Goal: Transaction & Acquisition: Book appointment/travel/reservation

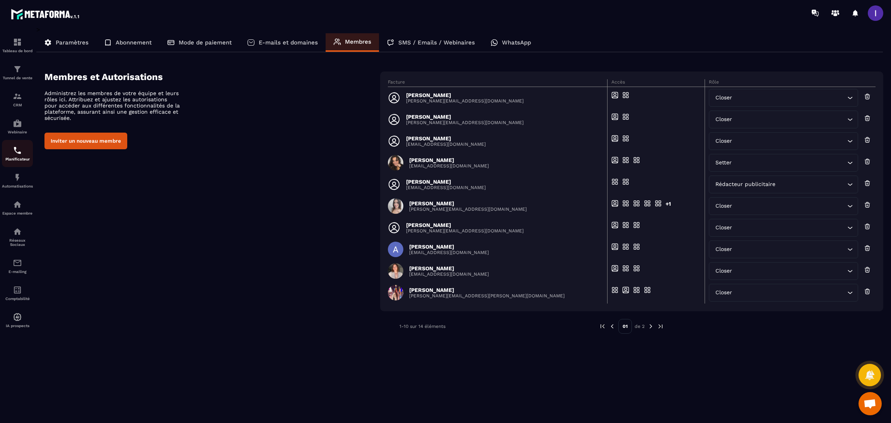
click at [13, 146] on link "Planificateur" at bounding box center [17, 153] width 31 height 27
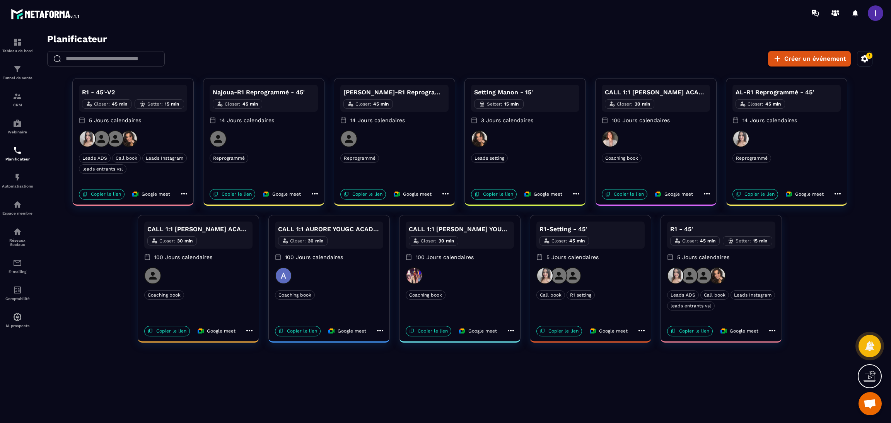
click at [748, 275] on div at bounding box center [721, 275] width 108 height 17
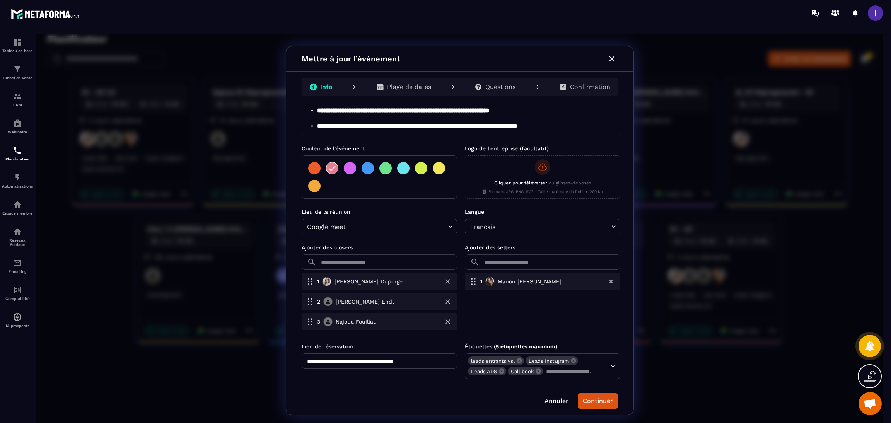
scroll to position [130, 0]
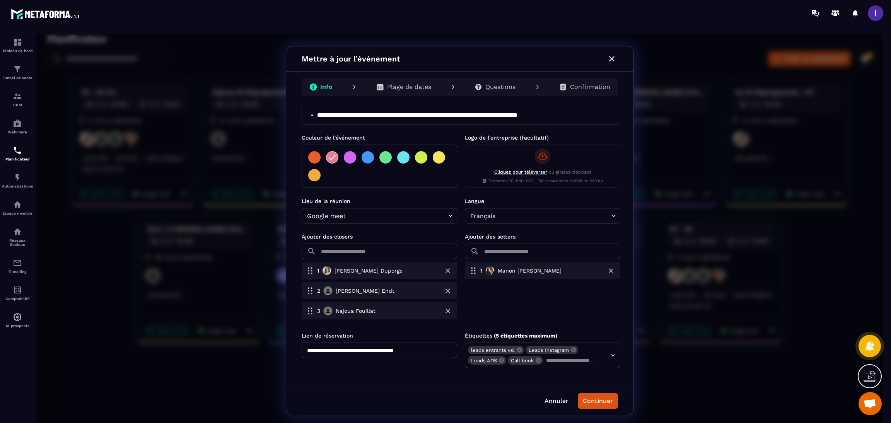
click at [549, 273] on div "1 Manon Napolitano" at bounding box center [543, 270] width 156 height 17
click at [613, 272] on icon "button" at bounding box center [611, 271] width 8 height 8
click at [580, 257] on input "text" at bounding box center [552, 251] width 138 height 15
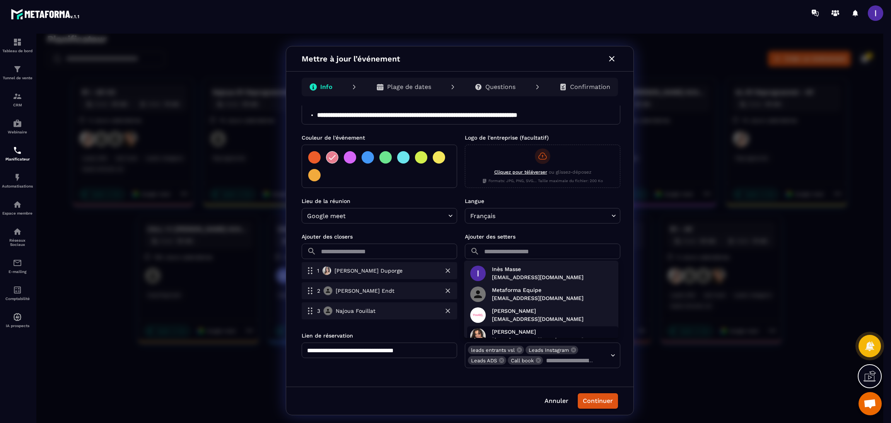
click at [527, 333] on p "Manon Napolitano" at bounding box center [538, 332] width 92 height 8
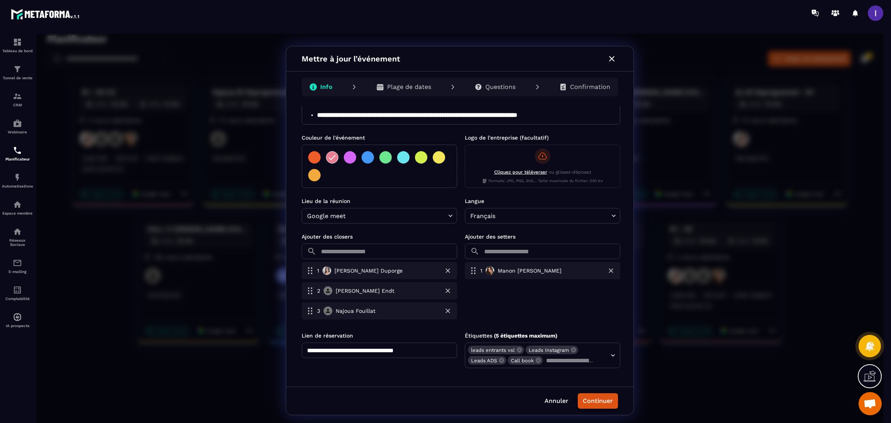
click at [594, 399] on button "Continuer" at bounding box center [598, 400] width 40 height 15
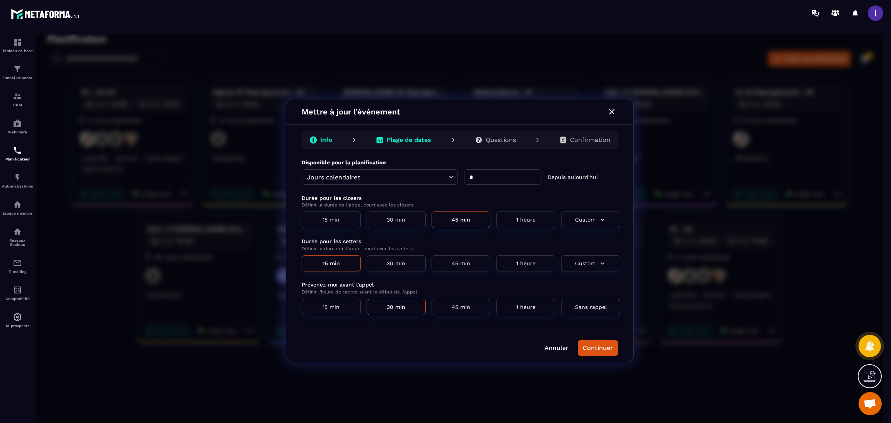
scroll to position [0, 0]
click at [593, 349] on button "Continuer" at bounding box center [598, 347] width 40 height 15
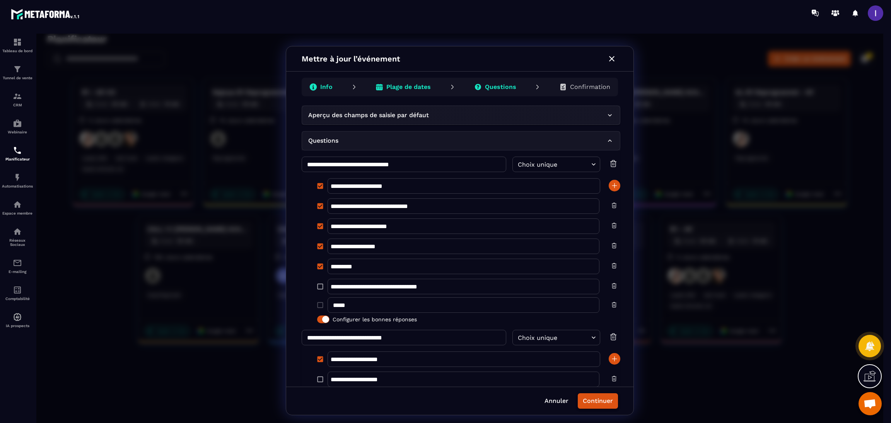
click at [600, 403] on button "Continuer" at bounding box center [598, 400] width 40 height 15
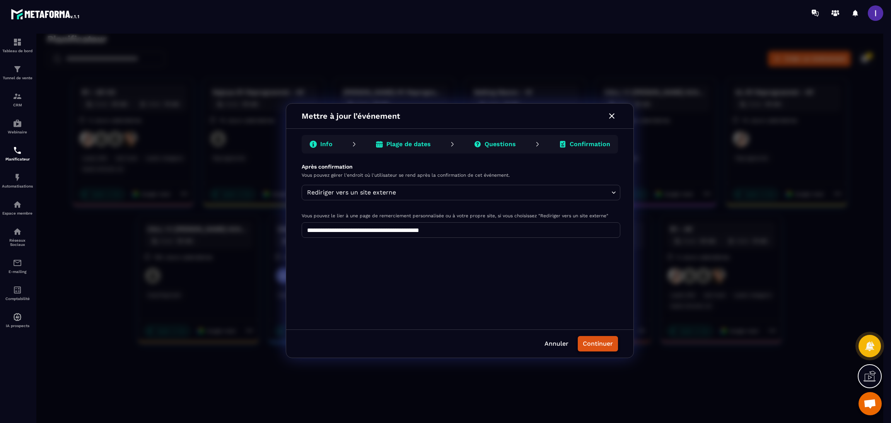
click at [600, 349] on button "Continuer" at bounding box center [598, 343] width 40 height 15
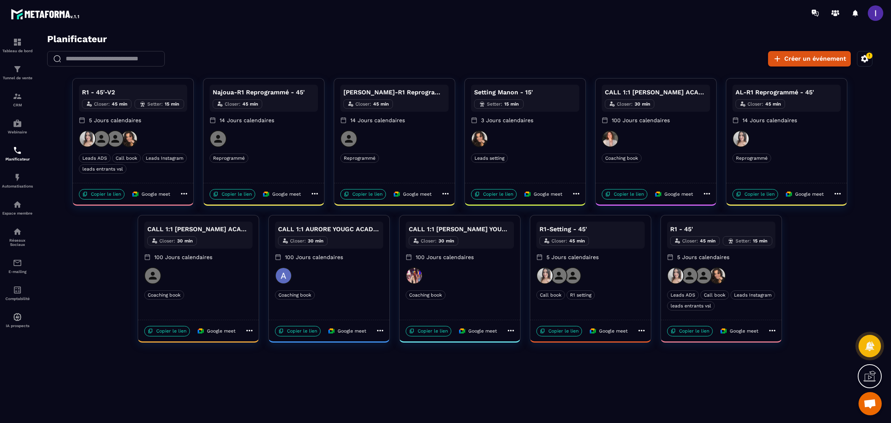
click at [549, 152] on div "Setting Manon - 15' Setter : 15 min 3 Jours calendaires Leads setting Leads set…" at bounding box center [525, 131] width 121 height 104
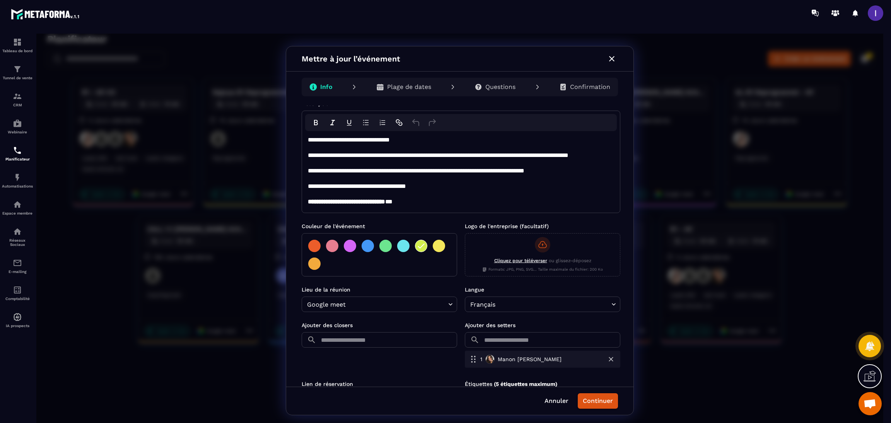
scroll to position [80, 0]
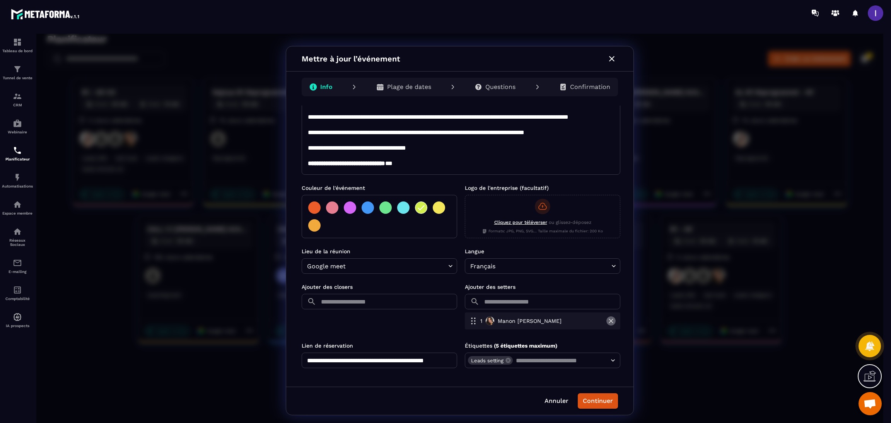
click at [607, 322] on button "button" at bounding box center [611, 320] width 9 height 9
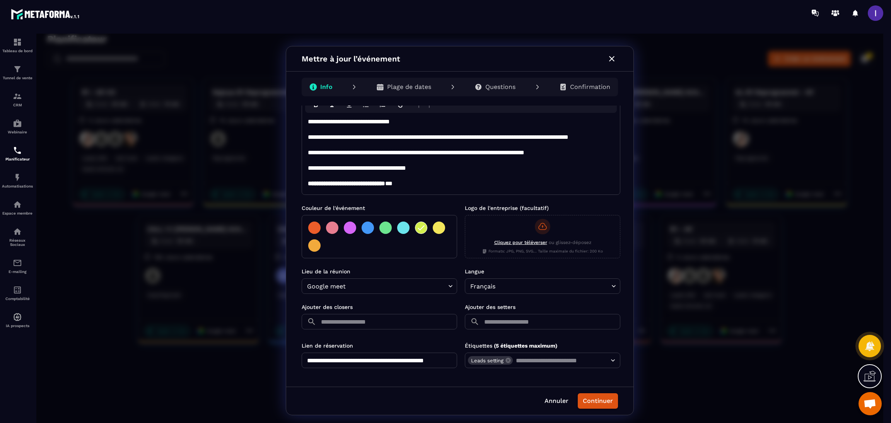
click at [507, 323] on input "text" at bounding box center [552, 321] width 138 height 15
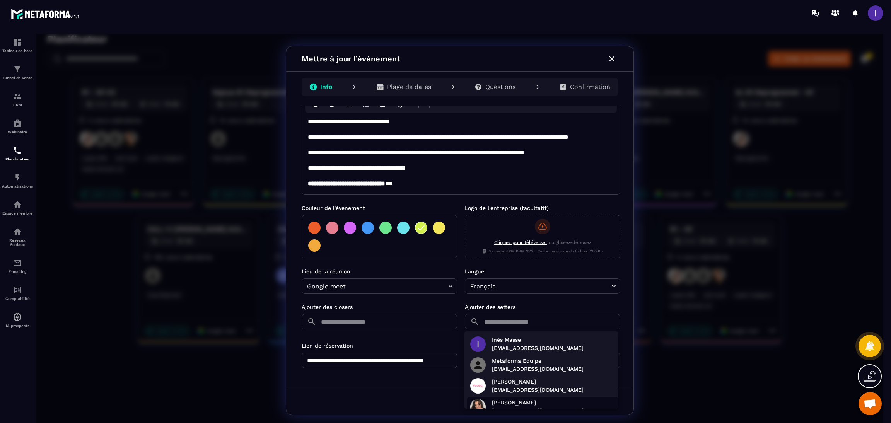
click at [515, 399] on p "Manon Napolitano" at bounding box center [538, 403] width 92 height 8
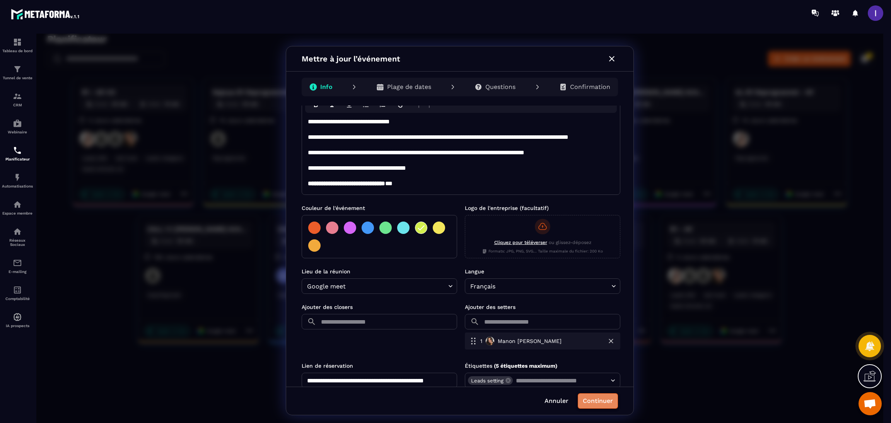
click at [606, 403] on button "Continuer" at bounding box center [598, 400] width 40 height 15
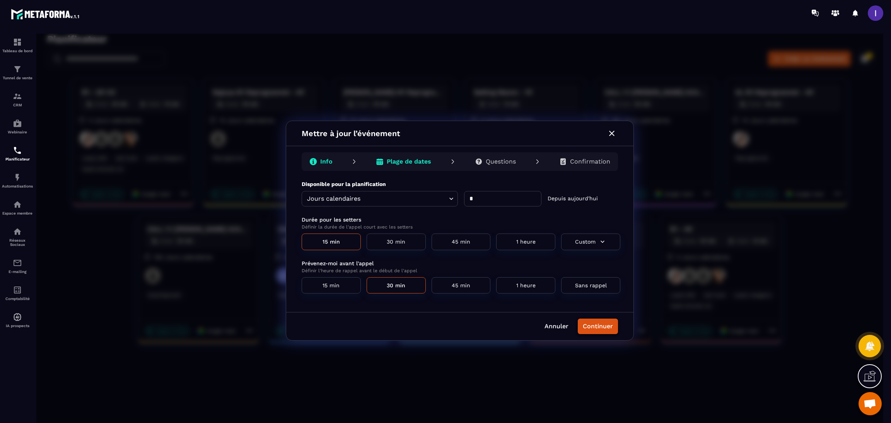
click at [599, 325] on button "Continuer" at bounding box center [598, 326] width 40 height 15
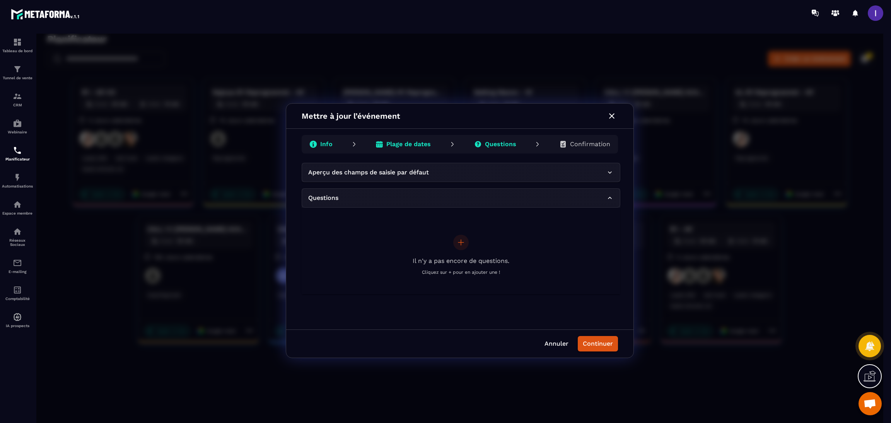
click at [561, 343] on button "Annuler" at bounding box center [556, 343] width 33 height 15
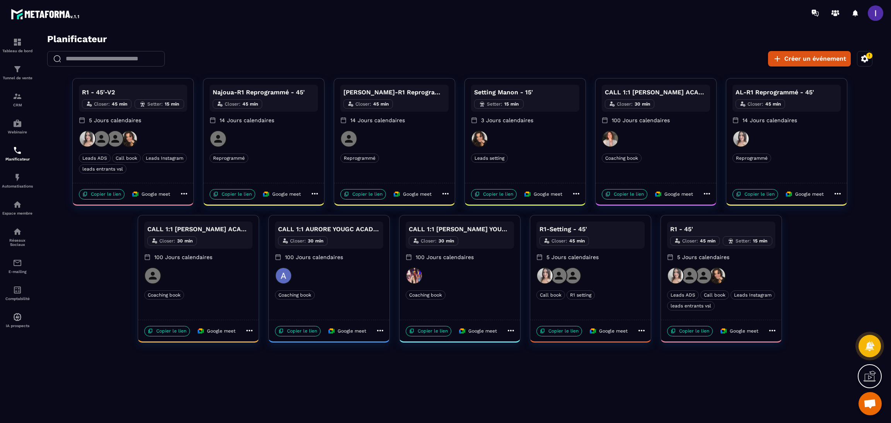
click at [775, 332] on icon at bounding box center [772, 330] width 9 height 9
click at [811, 355] on span "Dupliquer" at bounding box center [800, 358] width 28 height 8
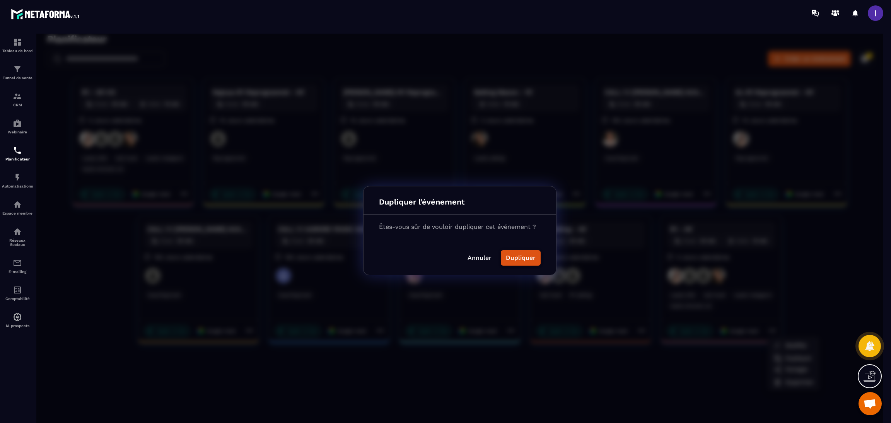
click at [525, 260] on button "Dupliquer" at bounding box center [521, 257] width 40 height 15
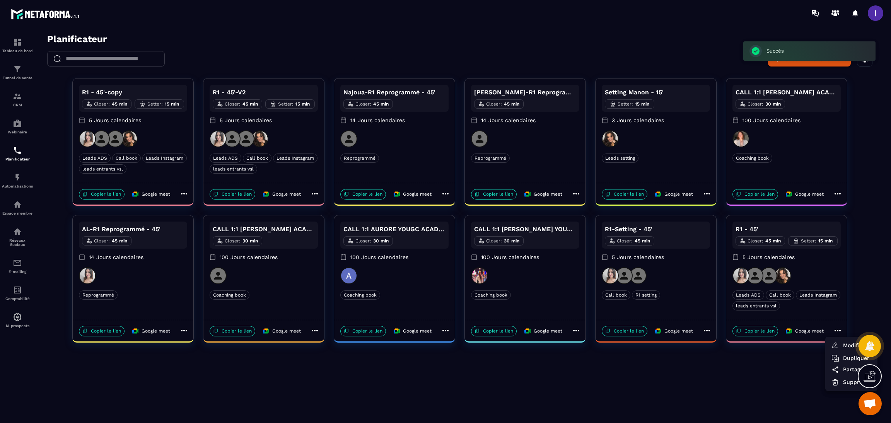
click at [128, 92] on div at bounding box center [459, 231] width 847 height 394
click at [185, 193] on icon at bounding box center [184, 193] width 9 height 9
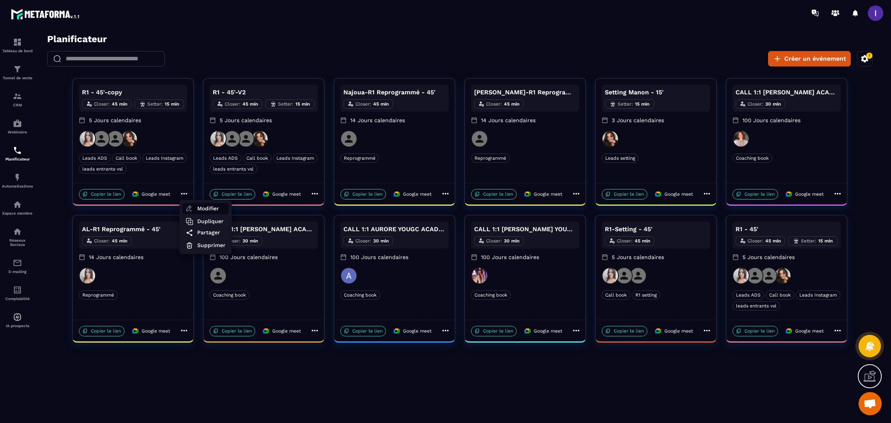
click at [215, 206] on span "Modifier" at bounding box center [211, 209] width 28 height 8
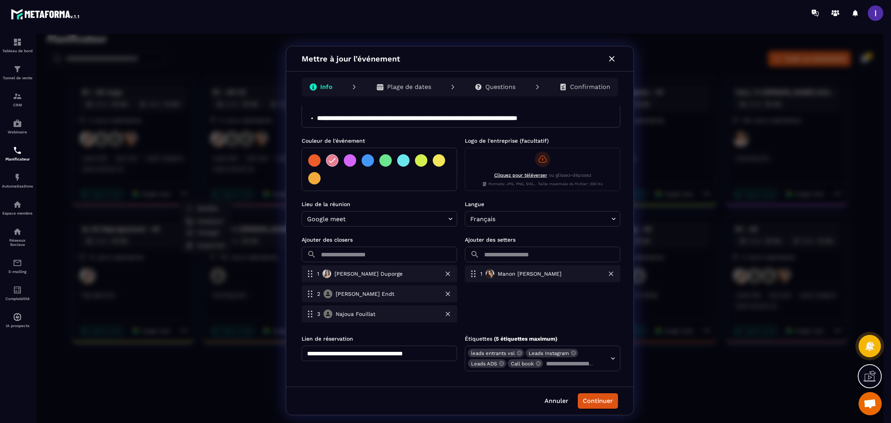
scroll to position [130, 0]
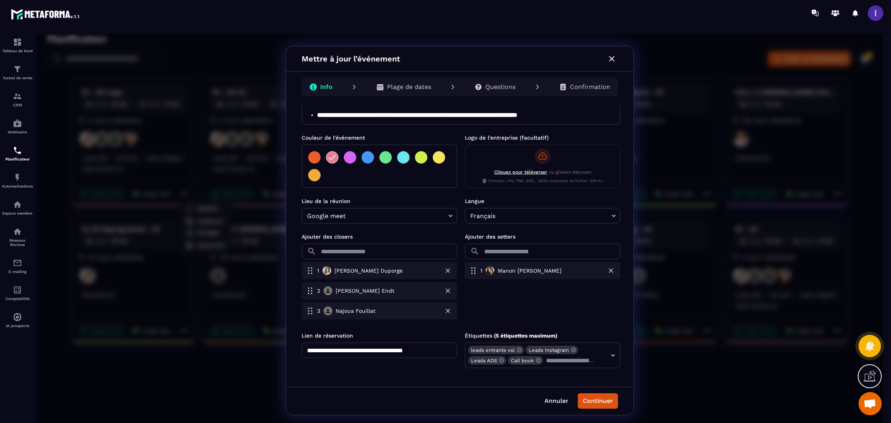
click at [340, 351] on input "**********" at bounding box center [380, 350] width 156 height 15
click at [517, 351] on icon at bounding box center [519, 349] width 5 height 5
click at [516, 351] on icon at bounding box center [515, 349] width 5 height 5
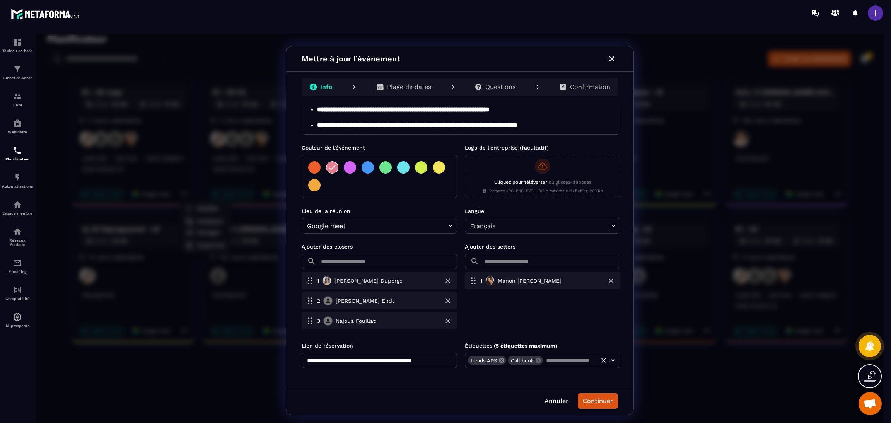
click at [500, 363] on icon at bounding box center [502, 360] width 6 height 6
type input "**********"
click at [525, 361] on input "text" at bounding box center [549, 360] width 91 height 11
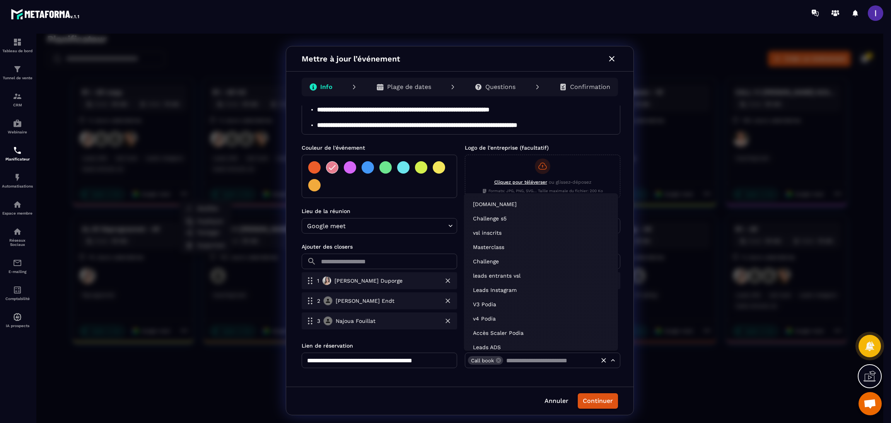
scroll to position [0, 0]
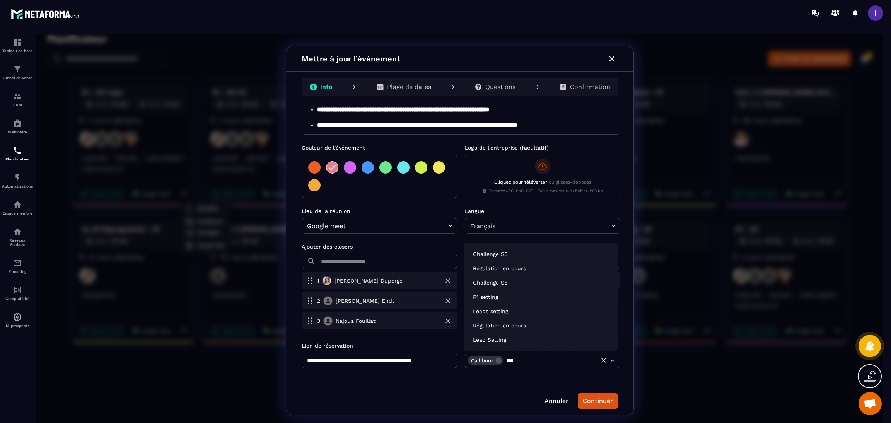
type input "****"
click at [501, 316] on li "Leads setting" at bounding box center [541, 311] width 148 height 13
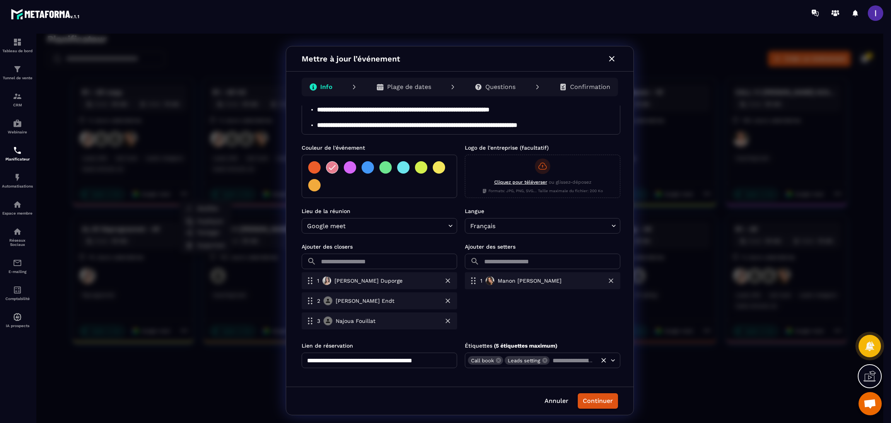
click at [448, 286] on button "button" at bounding box center [447, 280] width 9 height 9
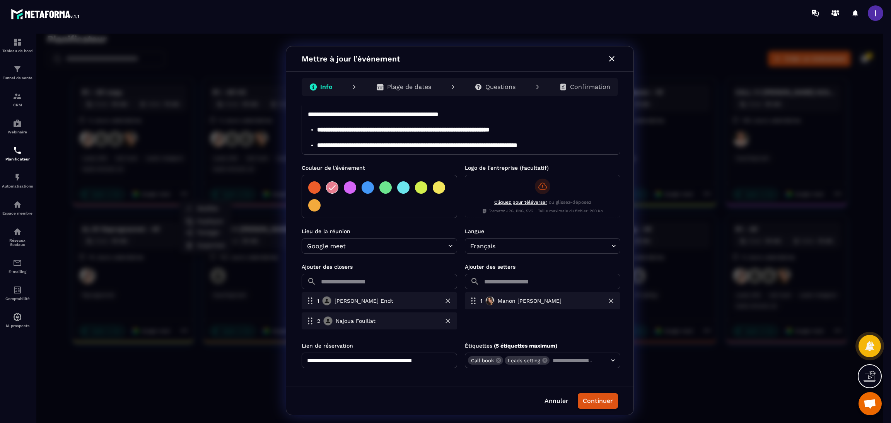
scroll to position [100, 0]
click at [448, 303] on icon "button" at bounding box center [448, 301] width 8 height 8
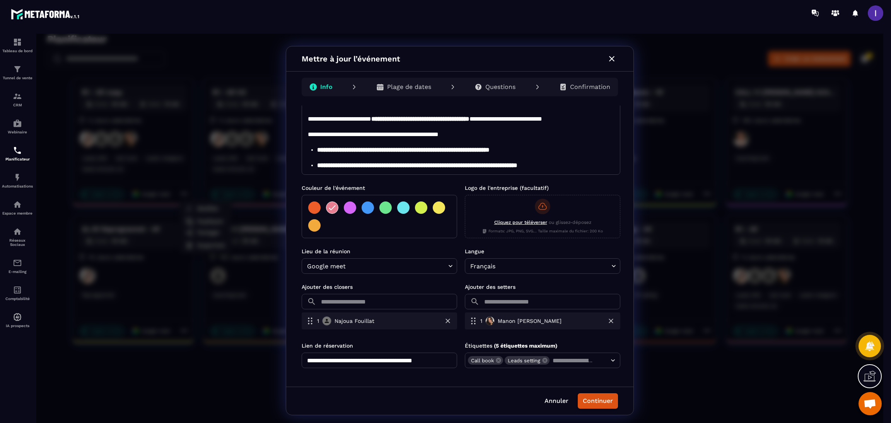
scroll to position [80, 0]
click at [445, 323] on icon "button" at bounding box center [448, 321] width 8 height 8
click at [409, 82] on div "Plage de dates" at bounding box center [403, 86] width 67 height 15
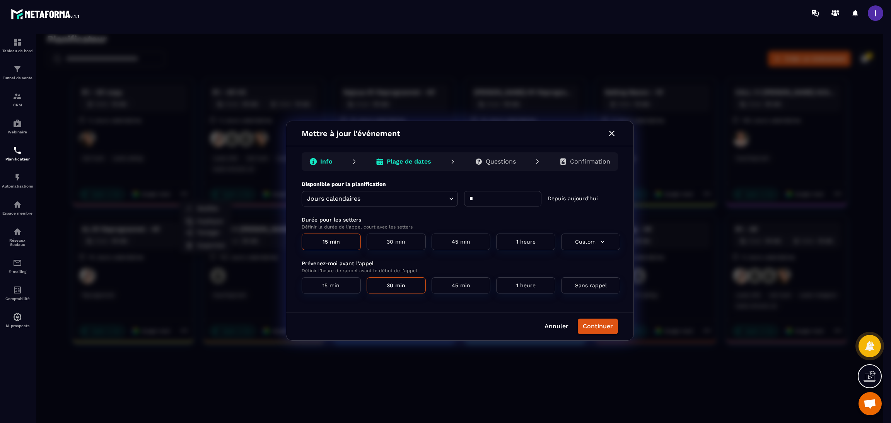
click at [490, 197] on input "*" at bounding box center [502, 198] width 77 height 15
type input "*"
click at [586, 327] on button "Continuer" at bounding box center [598, 326] width 40 height 15
click at [597, 323] on button "Continuer" at bounding box center [598, 326] width 40 height 15
click at [498, 165] on p "Questions" at bounding box center [501, 162] width 30 height 8
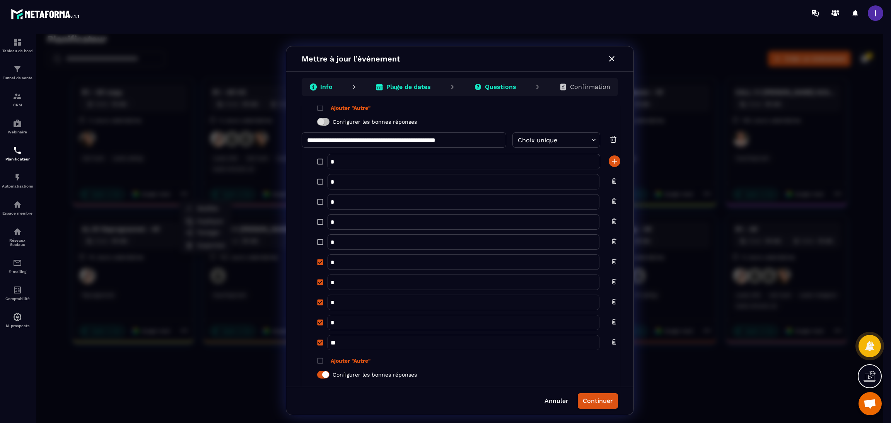
scroll to position [754, 0]
click at [319, 365] on label "Ajouter "Autre"" at bounding box center [467, 358] width 308 height 15
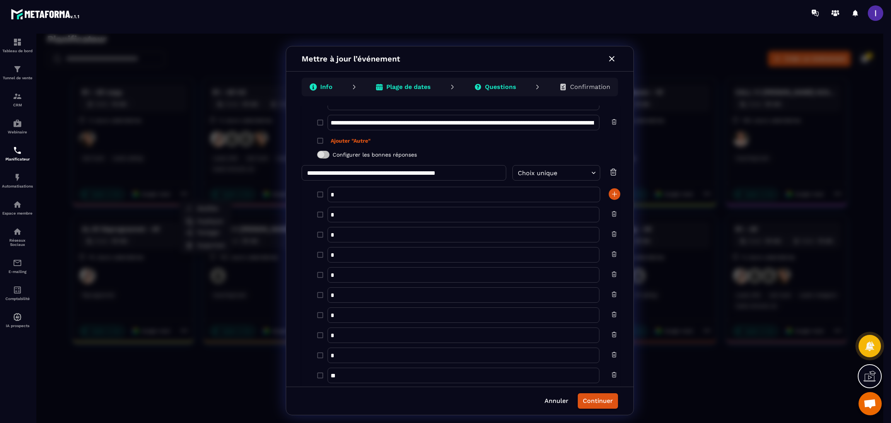
scroll to position [784, 0]
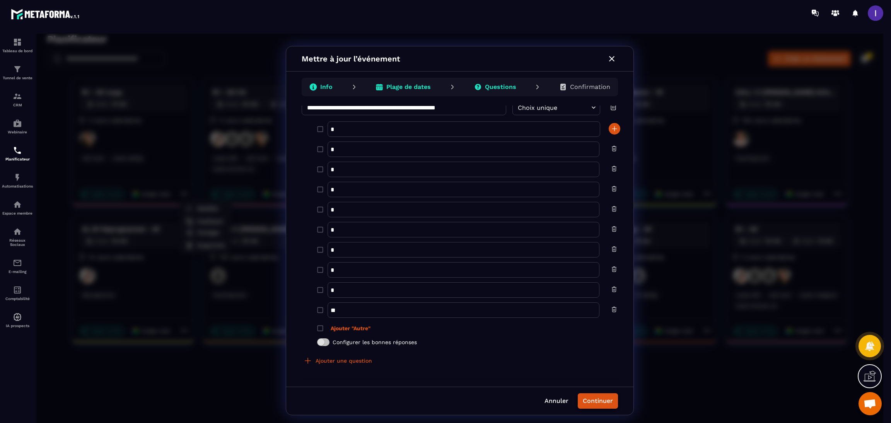
click at [580, 402] on button "Continuer" at bounding box center [598, 400] width 40 height 15
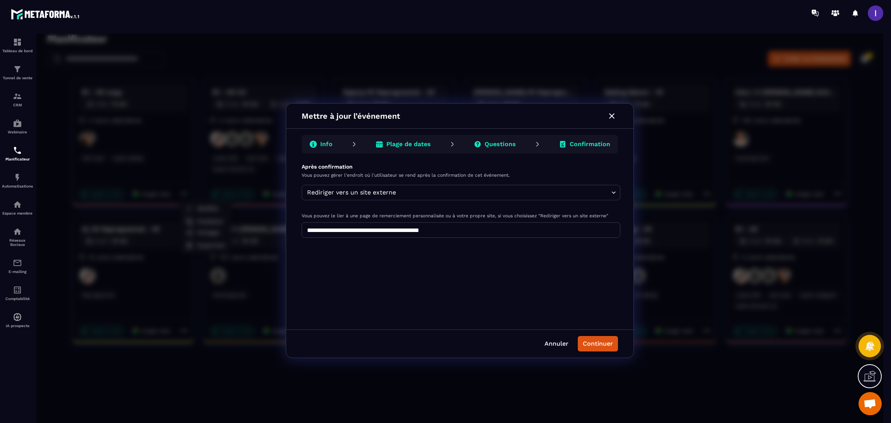
scroll to position [0, 0]
click at [604, 349] on button "Continuer" at bounding box center [598, 343] width 40 height 15
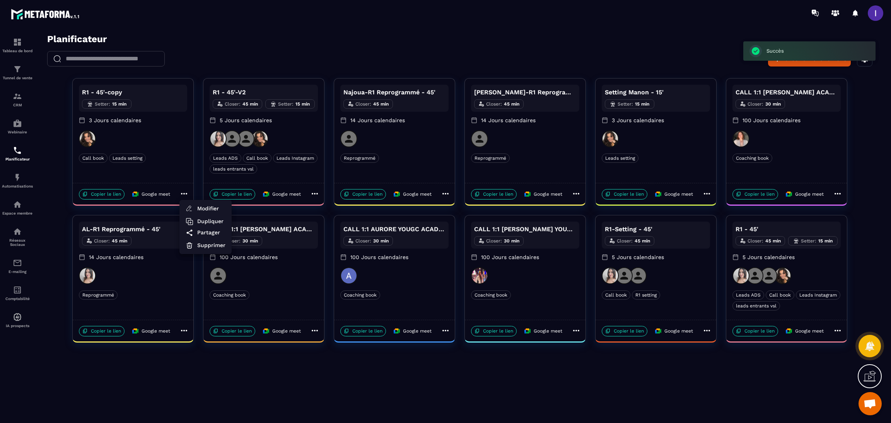
click at [128, 90] on div at bounding box center [459, 231] width 847 height 394
click at [184, 191] on icon at bounding box center [184, 193] width 9 height 9
click at [210, 206] on span "Modifier" at bounding box center [211, 209] width 28 height 8
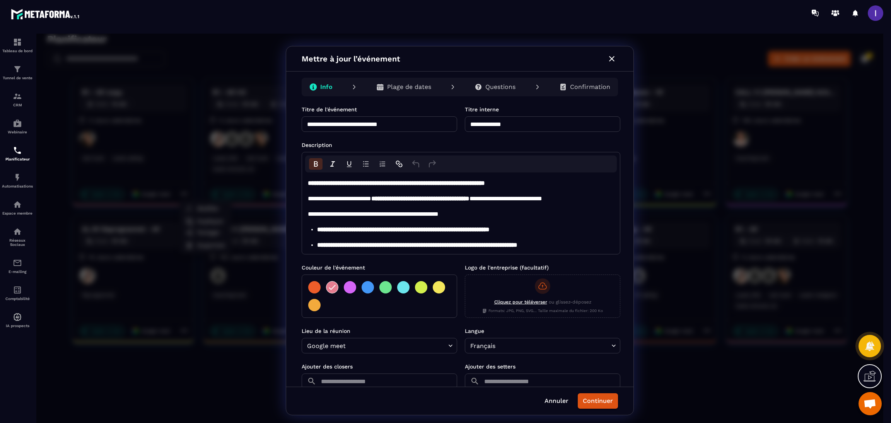
click at [412, 125] on input "**********" at bounding box center [380, 123] width 156 height 15
type input "**********"
click at [509, 121] on input "**********" at bounding box center [543, 123] width 156 height 15
type input "*"
type input "*******"
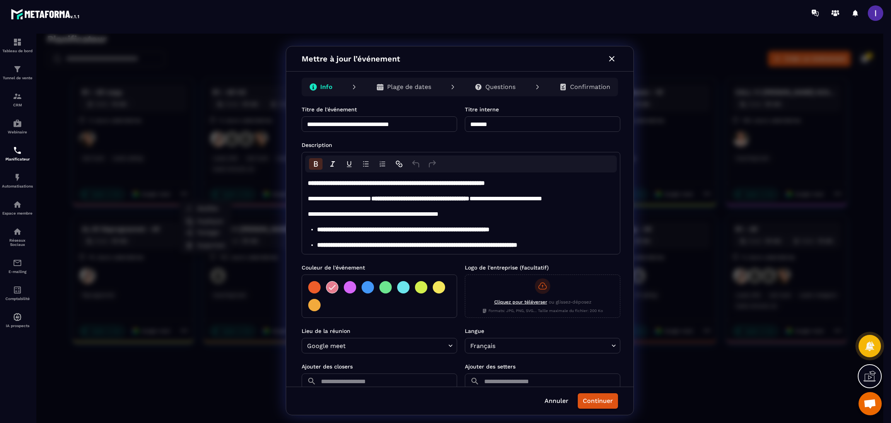
click at [426, 87] on p "Plage de dates" at bounding box center [409, 87] width 44 height 8
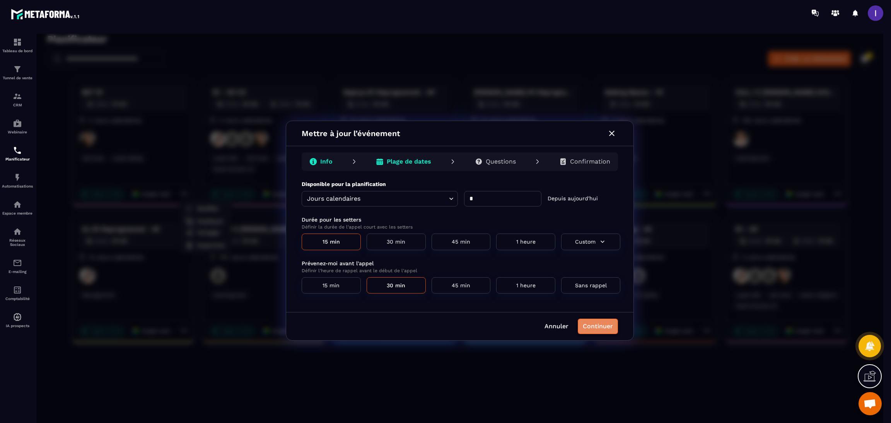
click at [609, 326] on button "Continuer" at bounding box center [598, 326] width 40 height 15
click at [501, 151] on div "Info Plage de dates Questions Confirmation" at bounding box center [459, 163] width 347 height 34
click at [516, 161] on p "Questions" at bounding box center [501, 162] width 30 height 8
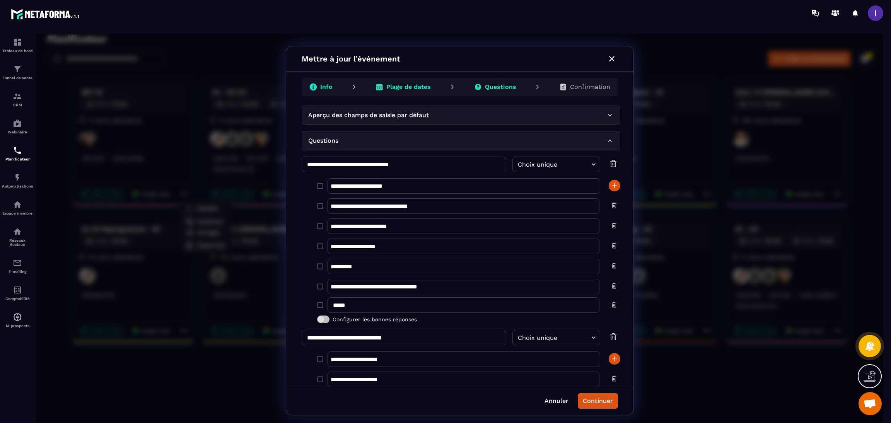
click at [592, 85] on p "Confirmation" at bounding box center [590, 87] width 40 height 8
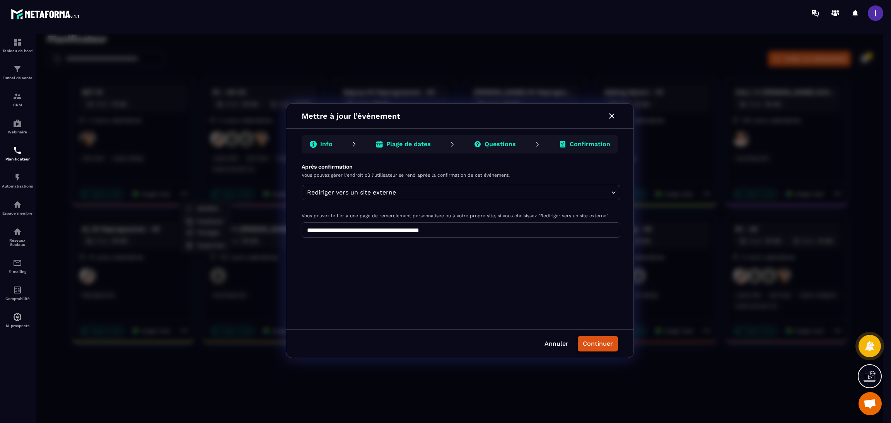
click at [591, 346] on button "Continuer" at bounding box center [598, 343] width 40 height 15
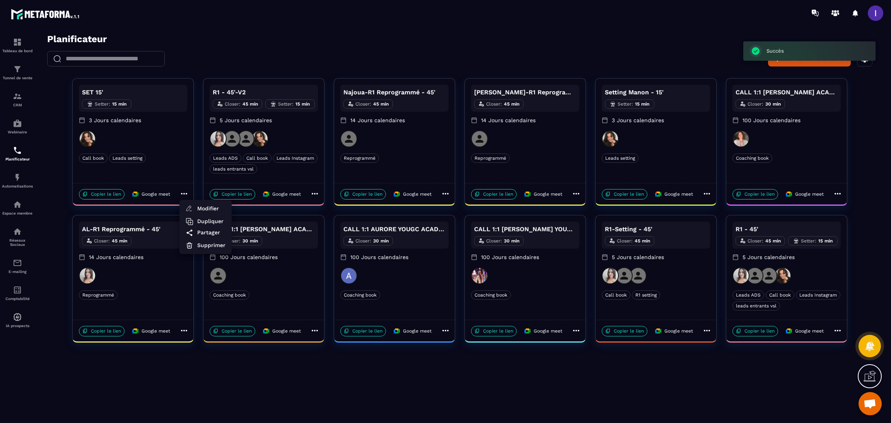
click at [110, 193] on div at bounding box center [459, 231] width 847 height 394
click at [108, 195] on p "Copier le lien" at bounding box center [102, 194] width 46 height 10
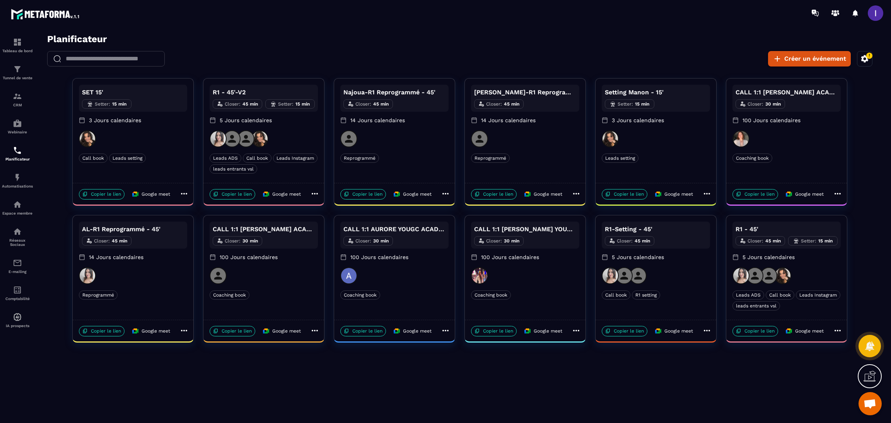
click at [85, 140] on img at bounding box center [87, 138] width 15 height 15
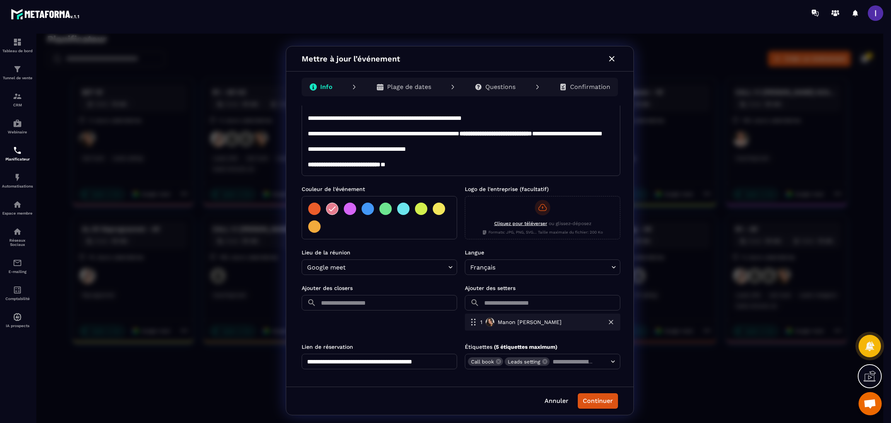
scroll to position [80, 0]
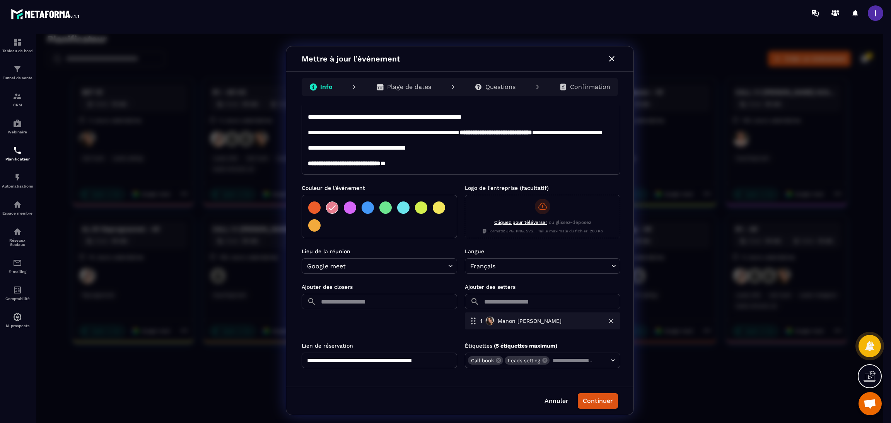
click at [496, 326] on div "1 Manon Napolitano" at bounding box center [516, 320] width 92 height 9
click at [519, 324] on p "Manon Napolitano" at bounding box center [530, 321] width 64 height 8
click at [585, 85] on p "Confirmation" at bounding box center [590, 87] width 40 height 8
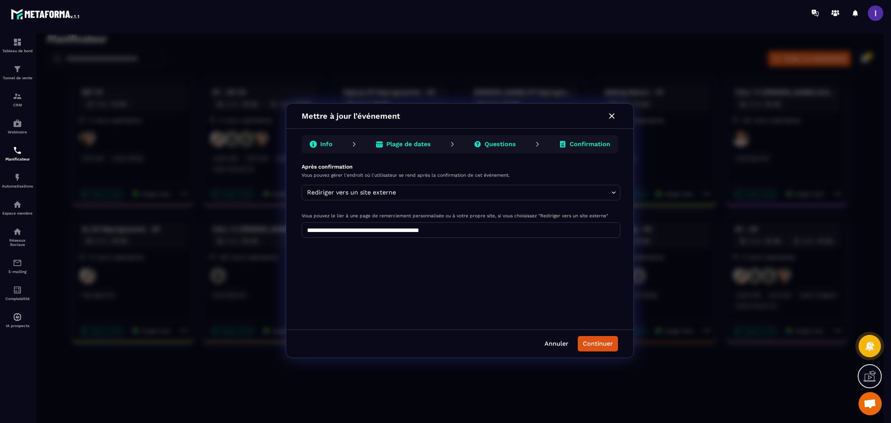
scroll to position [0, 0]
click at [590, 347] on button "Continuer" at bounding box center [598, 343] width 40 height 15
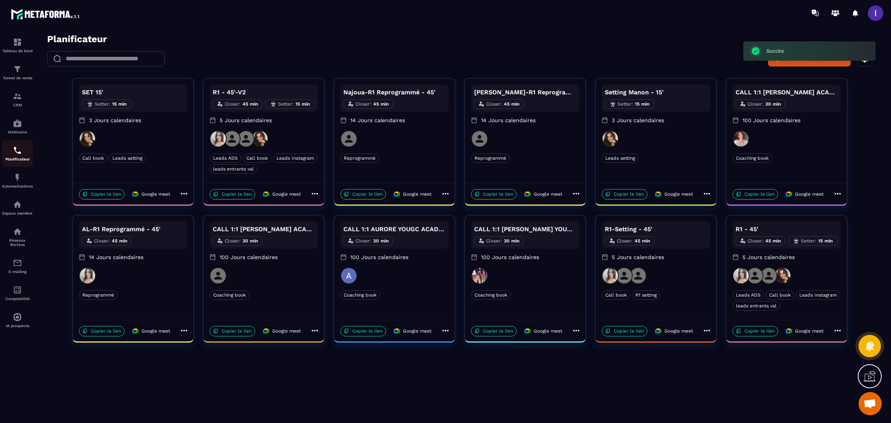
click at [18, 152] on img at bounding box center [17, 150] width 9 height 9
click at [21, 93] on img at bounding box center [17, 96] width 9 height 9
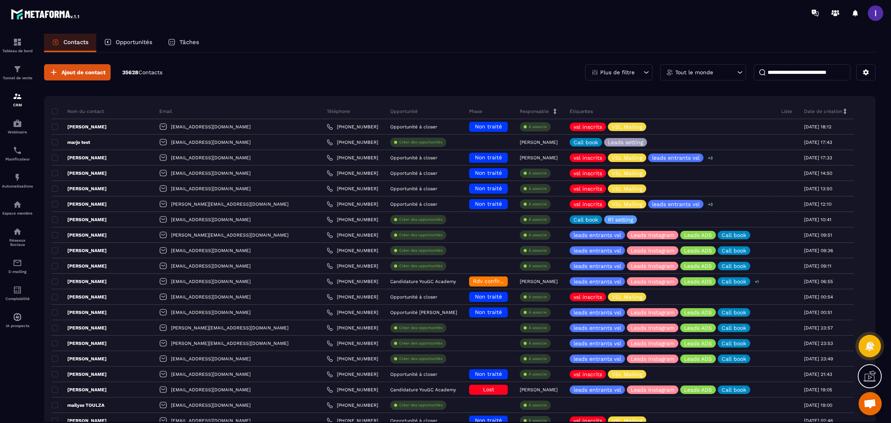
click at [135, 43] on p "Opportunités" at bounding box center [134, 42] width 37 height 7
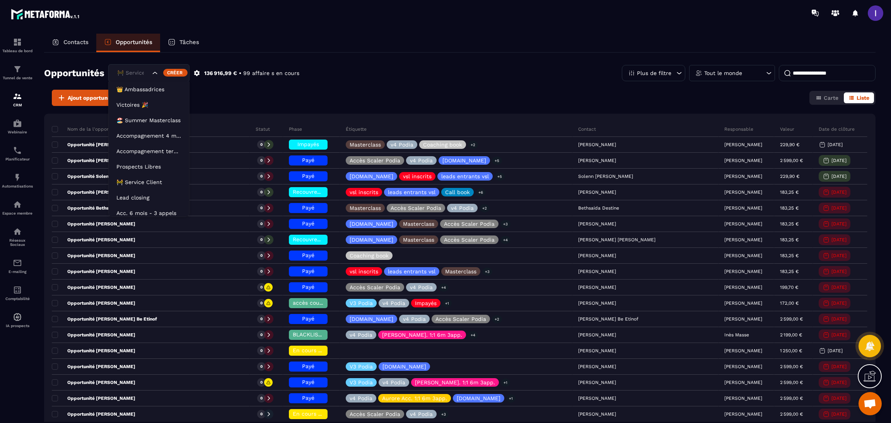
click at [129, 74] on div "🚧 Service Client" at bounding box center [133, 73] width 37 height 9
click at [139, 196] on p "Lead closing" at bounding box center [148, 194] width 65 height 8
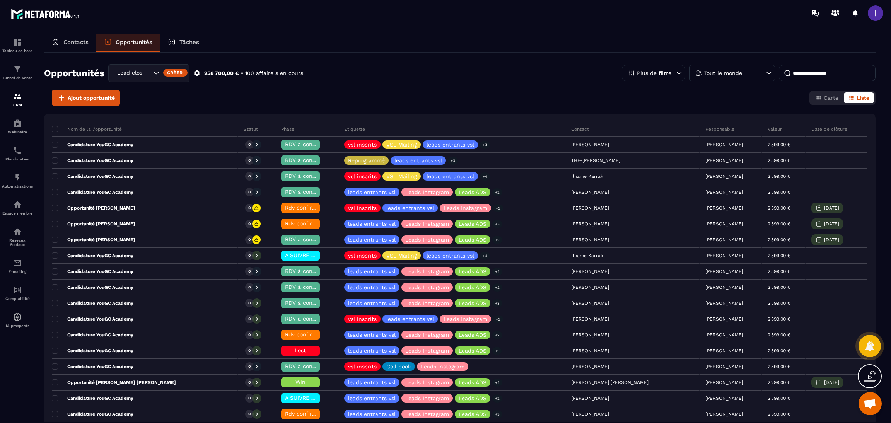
click at [749, 72] on div "Tout le monde" at bounding box center [732, 73] width 86 height 16
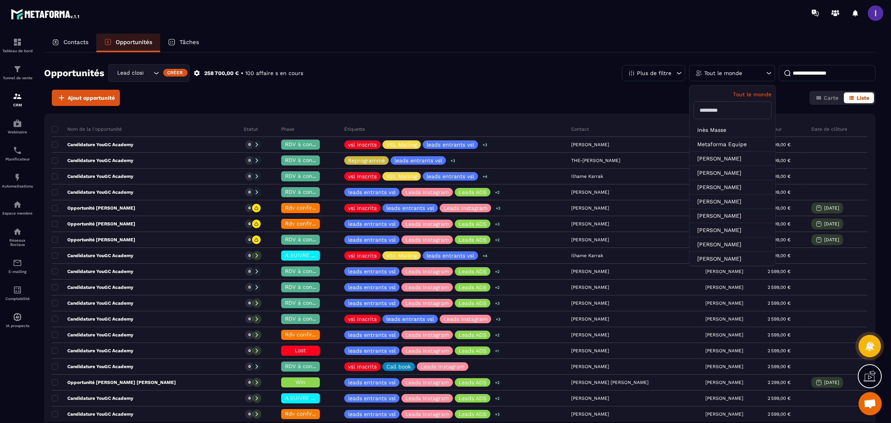
click at [711, 105] on input "text" at bounding box center [733, 110] width 78 height 18
type input "****"
click at [721, 132] on li "Margot Endt" at bounding box center [733, 130] width 86 height 14
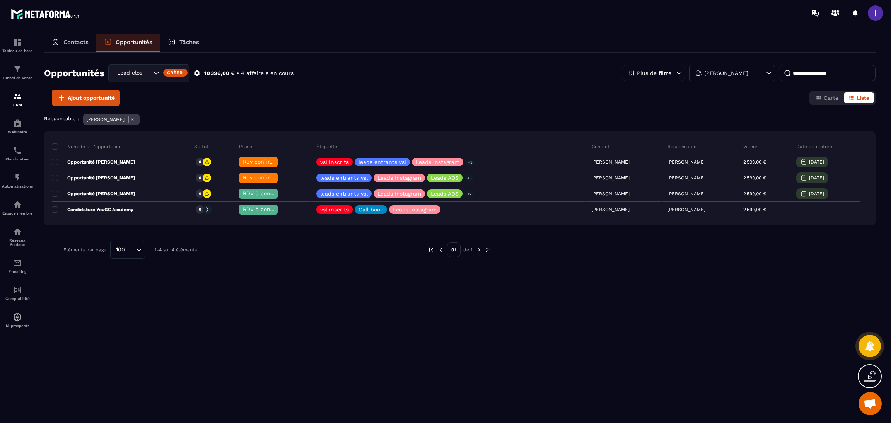
click at [180, 39] on p "Tâches" at bounding box center [190, 42] width 20 height 7
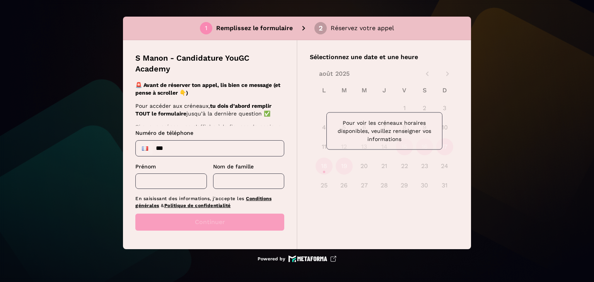
click at [222, 145] on input "***" at bounding box center [210, 148] width 148 height 15
type input "**********"
click at [173, 183] on input "text" at bounding box center [171, 181] width 72 height 15
type input "*****"
click at [226, 186] on input "text" at bounding box center [249, 181] width 72 height 15
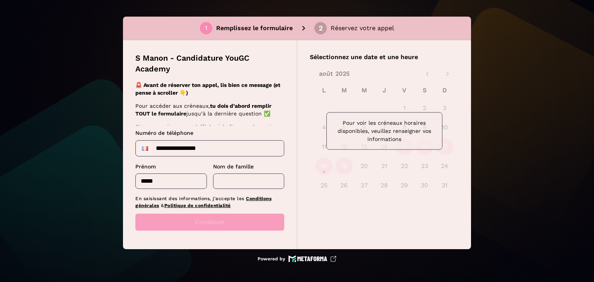
type input "****"
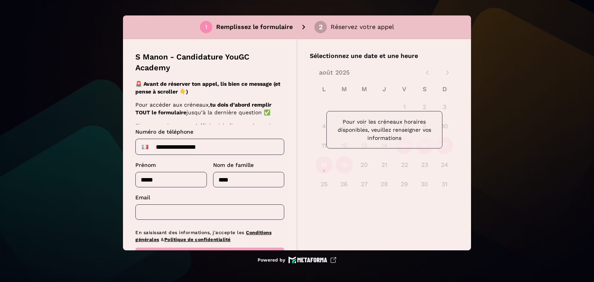
click at [192, 214] on input "text" at bounding box center [209, 212] width 149 height 15
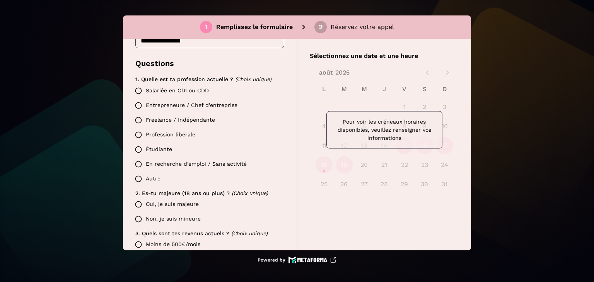
scroll to position [190, 0]
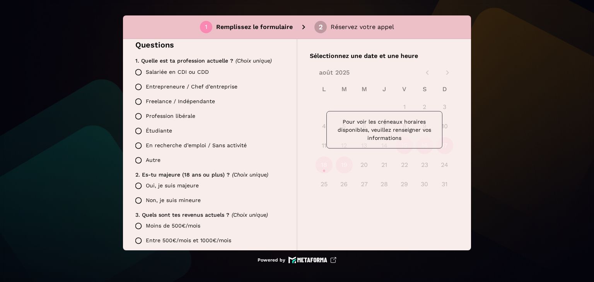
type input "**********"
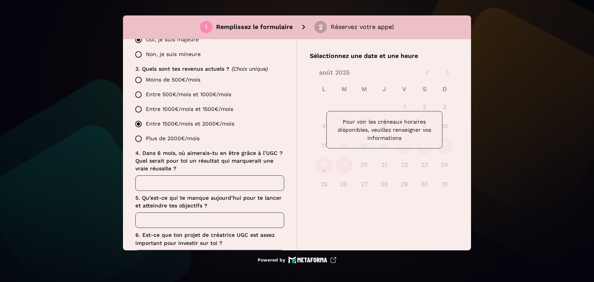
scroll to position [345, 0]
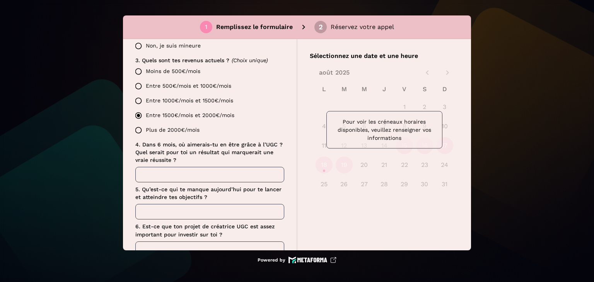
click at [153, 179] on input "text" at bounding box center [209, 174] width 149 height 15
type input "*"
click at [132, 214] on div "S Manon - Candidature YouGC Academy 🚨 Avant de réserver ton appel, lis bien ce …" at bounding box center [210, 145] width 174 height 212
drag, startPoint x: 197, startPoint y: 206, endPoint x: 210, endPoint y: 213, distance: 15.4
click at [197, 206] on input "text" at bounding box center [209, 211] width 149 height 15
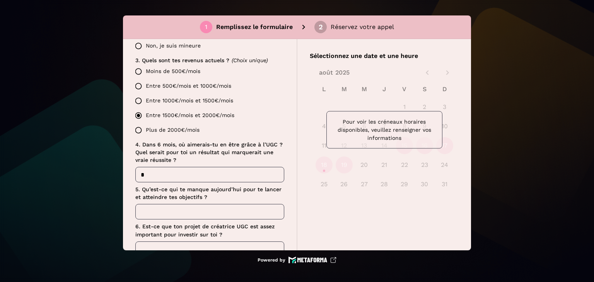
type input "*"
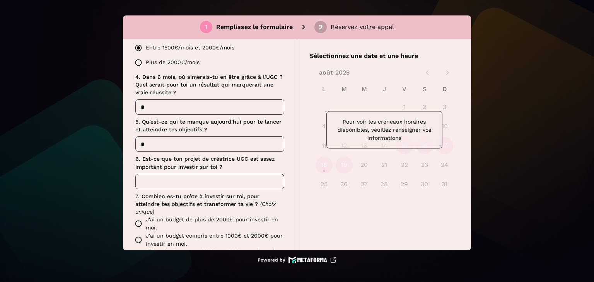
scroll to position [461, 0]
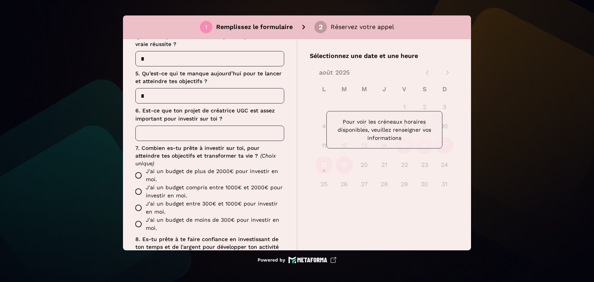
drag, startPoint x: 169, startPoint y: 132, endPoint x: 183, endPoint y: 137, distance: 15.3
click at [169, 132] on input "text" at bounding box center [209, 133] width 149 height 15
type input "*"
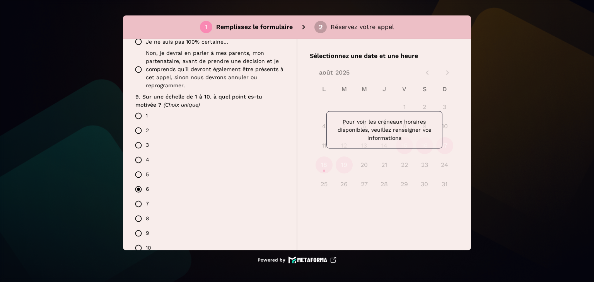
scroll to position [732, 0]
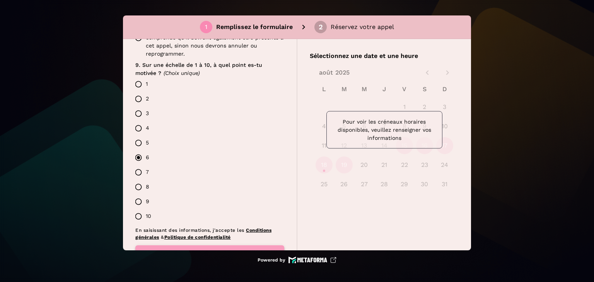
click at [205, 246] on button "Continuer" at bounding box center [209, 254] width 149 height 17
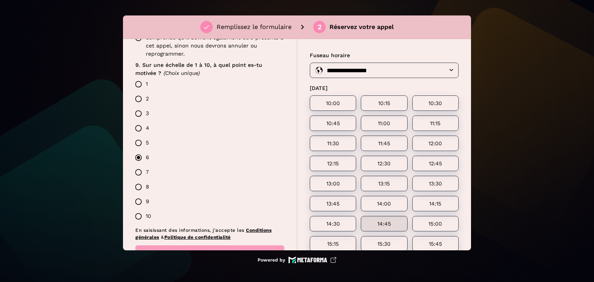
scroll to position [123, 0]
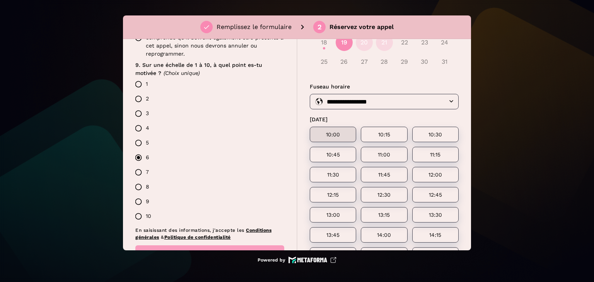
click at [329, 129] on div "10:00" at bounding box center [333, 134] width 46 height 15
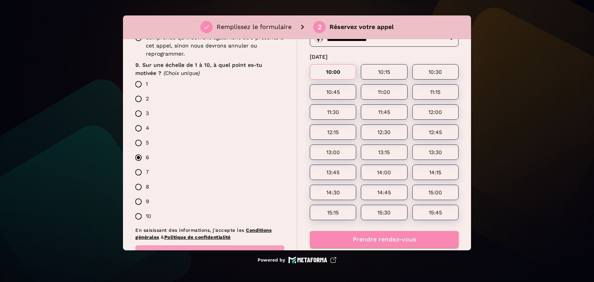
scroll to position [200, 0]
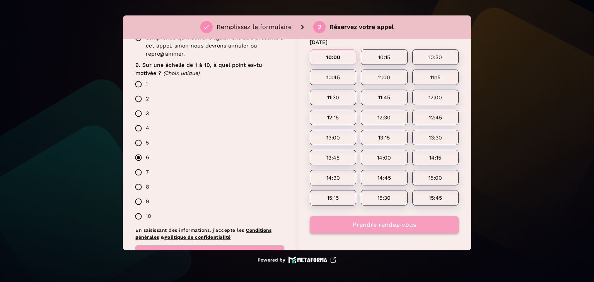
click at [363, 221] on button "Prendre rendez-vous" at bounding box center [384, 225] width 149 height 17
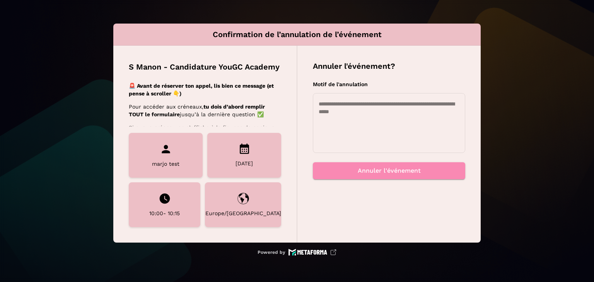
click at [425, 116] on textarea at bounding box center [389, 123] width 141 height 46
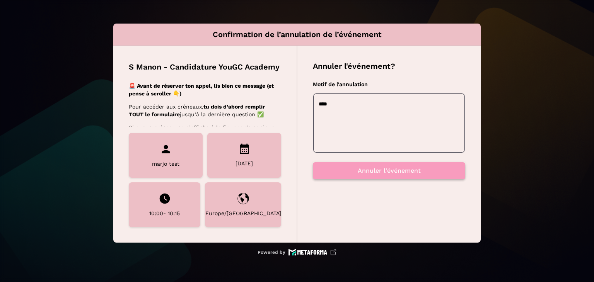
type textarea "****"
click at [398, 173] on button "Annuler l'événement" at bounding box center [389, 170] width 152 height 17
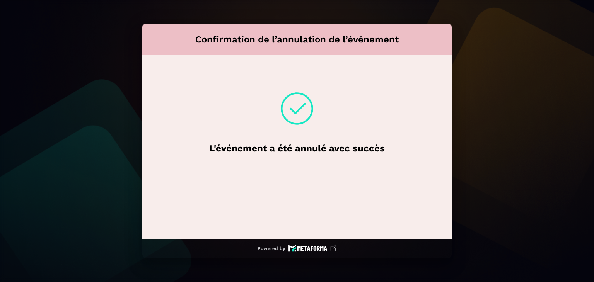
click at [485, 91] on div "Confirmation de l’annulation de l’événement L'événement a été annulé avec succè…" at bounding box center [297, 141] width 594 height 282
